Goal: Task Accomplishment & Management: Use online tool/utility

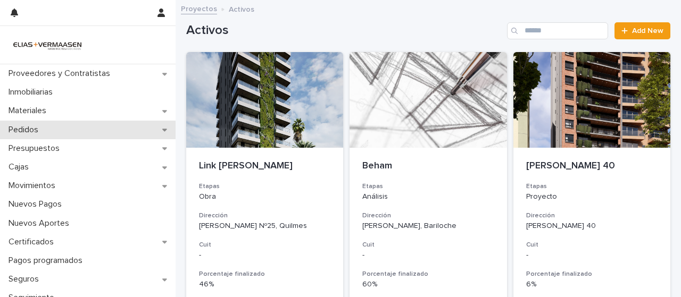
scroll to position [250, 0]
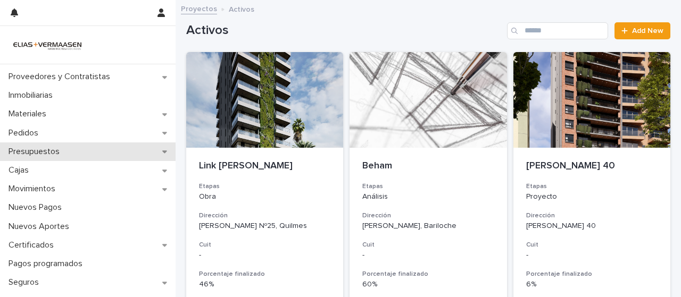
click at [36, 148] on p "Presupuestos" at bounding box center [36, 152] width 64 height 10
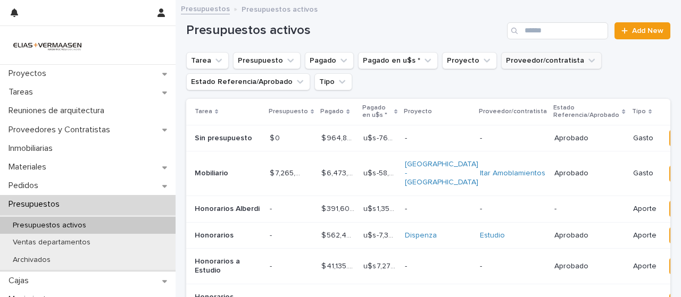
click at [519, 61] on button "Proveedor/contratista" at bounding box center [551, 60] width 101 height 17
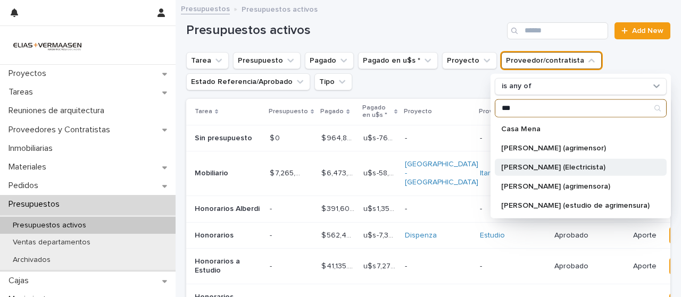
type input "***"
click at [534, 164] on p "[PERSON_NAME] (Electricista)" at bounding box center [575, 166] width 148 height 7
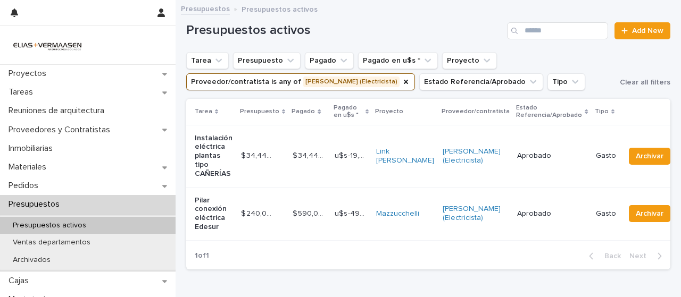
click at [60, 222] on p "Presupuestos activos" at bounding box center [49, 225] width 90 height 9
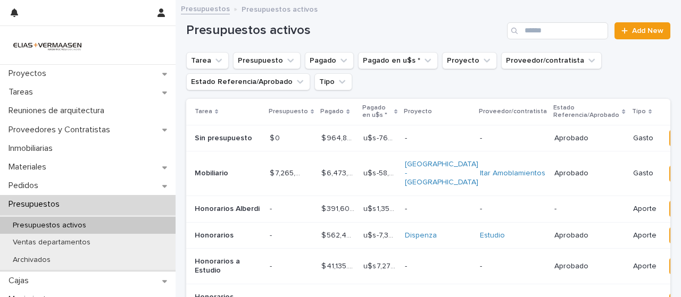
click at [45, 226] on p "Presupuestos activos" at bounding box center [49, 225] width 90 height 9
click at [554, 28] on input "Search" at bounding box center [557, 30] width 101 height 17
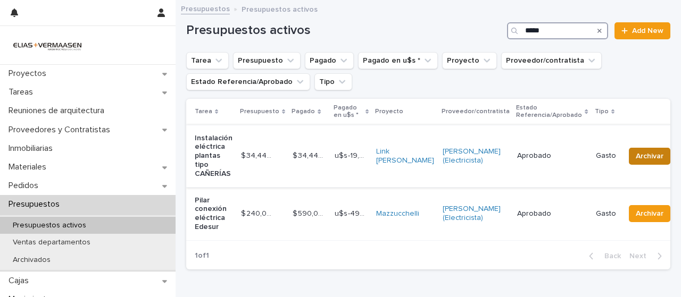
type input "*****"
click at [636, 161] on span "Archivar" at bounding box center [650, 156] width 28 height 11
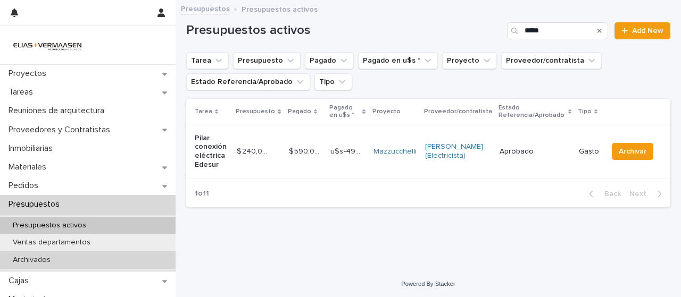
click at [41, 259] on p "Archivados" at bounding box center [31, 260] width 55 height 9
